Goal: Information Seeking & Learning: Learn about a topic

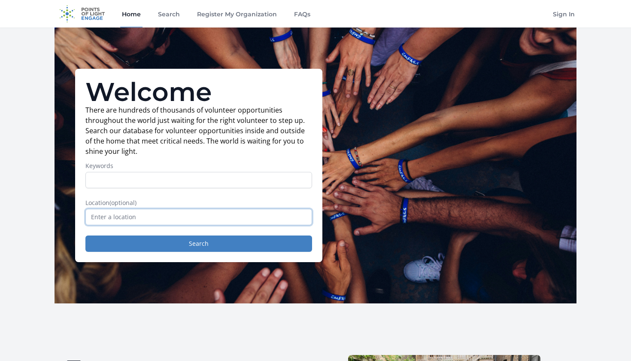
click at [141, 220] on input "text" at bounding box center [198, 217] width 227 height 16
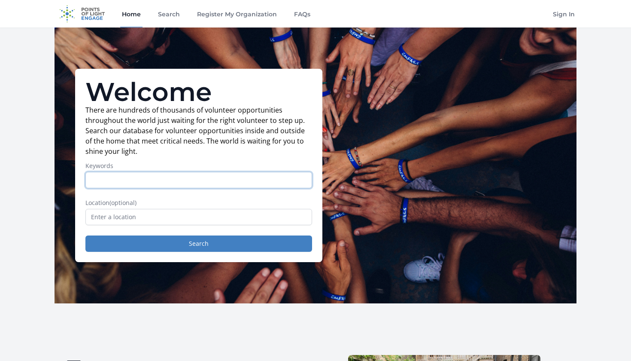
click at [144, 177] on input "Keywords" at bounding box center [198, 180] width 227 height 16
type input "Environment"
click at [146, 234] on form "Keywords Environment Location (optional) Search" at bounding box center [198, 206] width 227 height 90
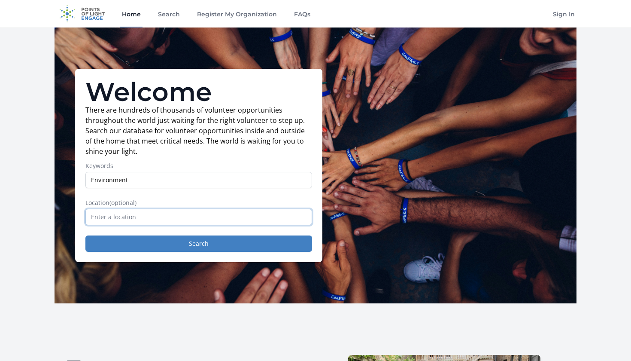
click at [145, 216] on input "text" at bounding box center [198, 217] width 227 height 16
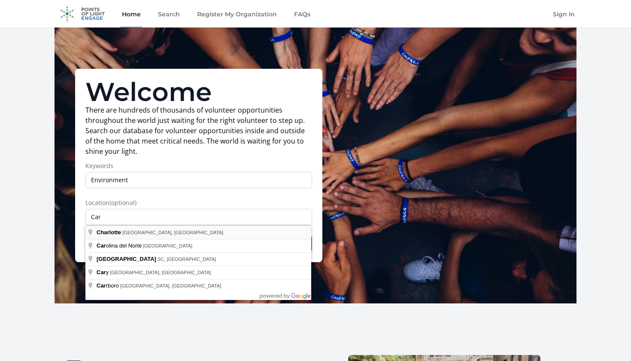
type input "[GEOGRAPHIC_DATA], [GEOGRAPHIC_DATA], [GEOGRAPHIC_DATA]"
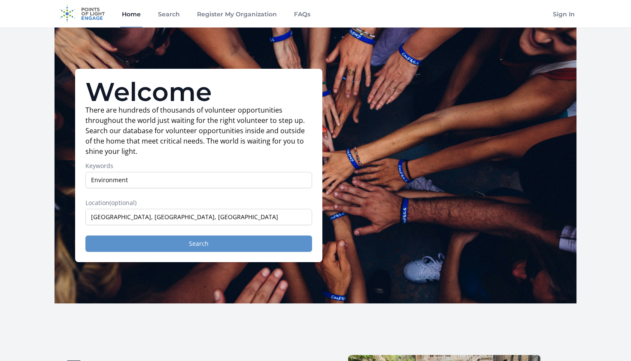
click at [151, 243] on button "Search" at bounding box center [198, 243] width 227 height 16
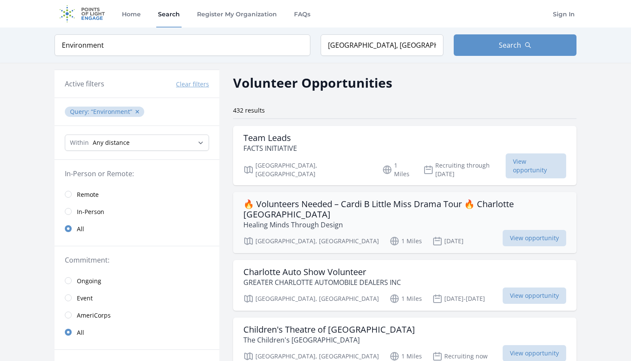
click at [289, 219] on p "Healing Minds Through Design" at bounding box center [404, 224] width 323 height 10
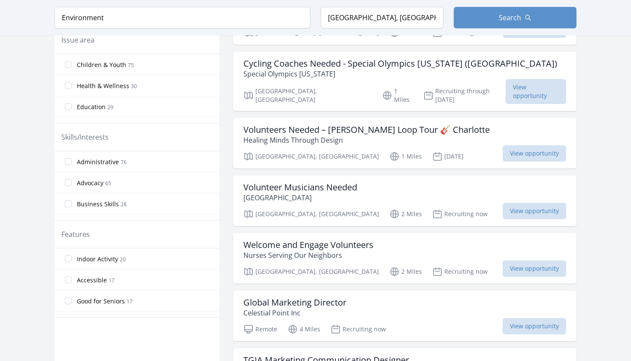
click at [70, 66] on input "Children & Youth 75" at bounding box center [68, 64] width 7 height 7
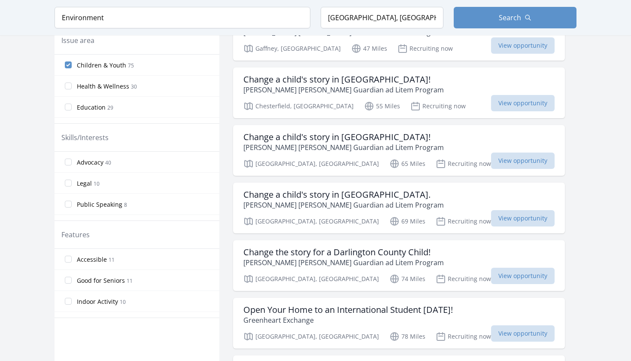
scroll to position [269, 0]
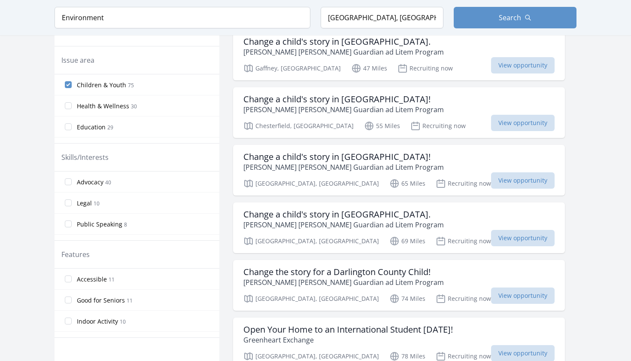
click at [66, 107] on input "Health & Wellness 30" at bounding box center [68, 105] width 7 height 7
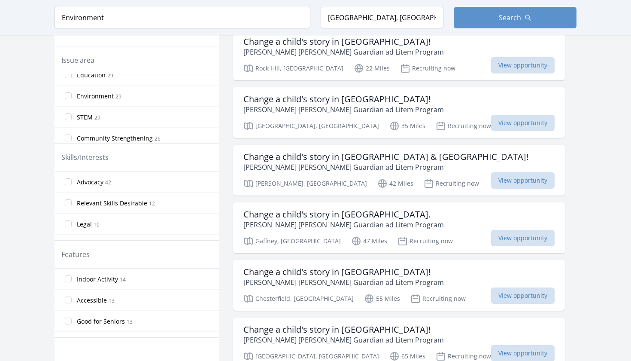
scroll to position [53, 0]
click at [69, 94] on input "Environment 29" at bounding box center [68, 94] width 7 height 7
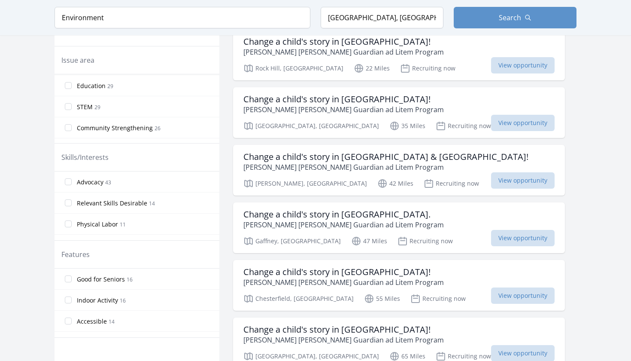
scroll to position [91, 0]
click at [67, 81] on input "STEM 29" at bounding box center [68, 78] width 7 height 7
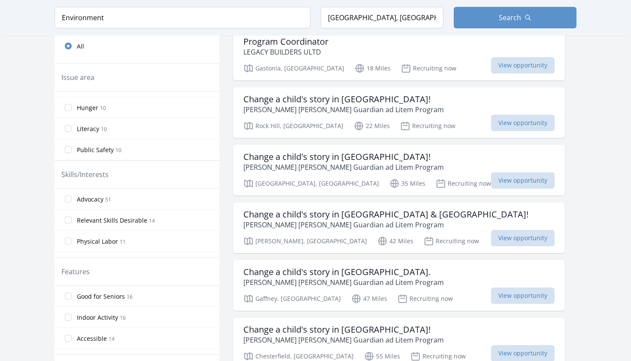
scroll to position [180, 0]
click at [69, 113] on input "Hunger 10" at bounding box center [68, 110] width 7 height 7
click at [68, 103] on input "Women's Issues 5" at bounding box center [68, 104] width 7 height 7
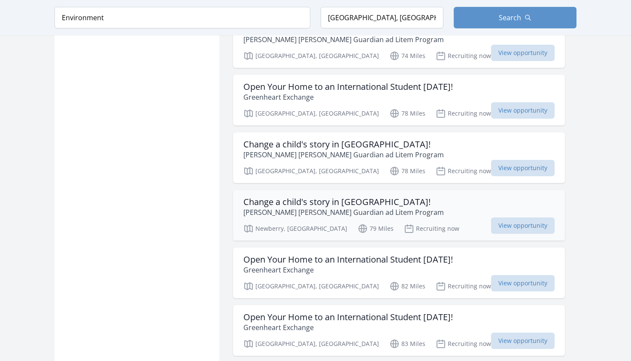
scroll to position [776, 0]
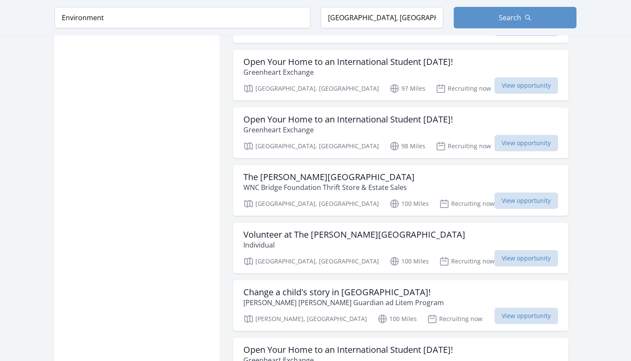
scroll to position [1804, 0]
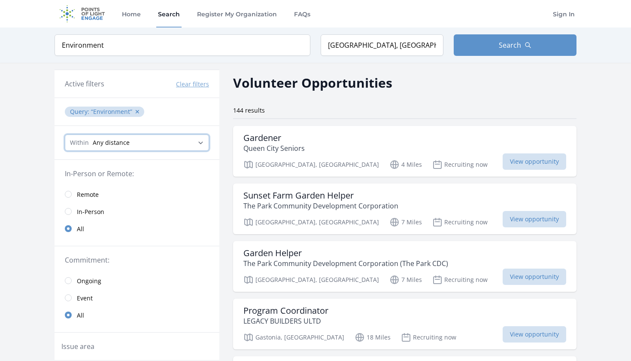
select select "32186"
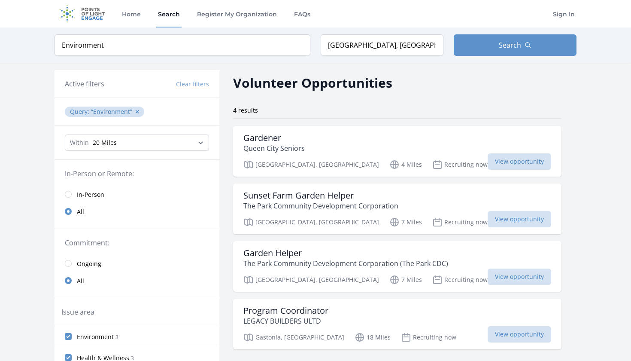
click at [203, 85] on button "Clear filters" at bounding box center [192, 84] width 33 height 9
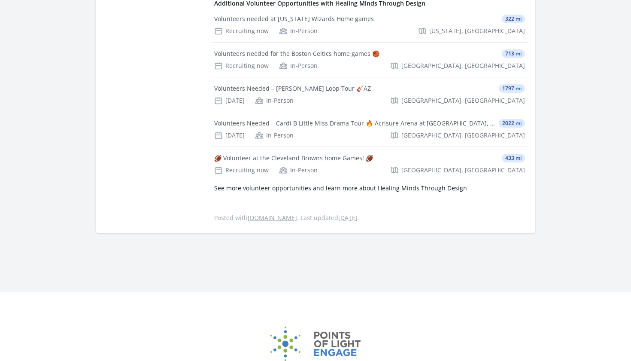
scroll to position [546, 0]
